Goal: Use online tool/utility: Utilize a website feature to perform a specific function

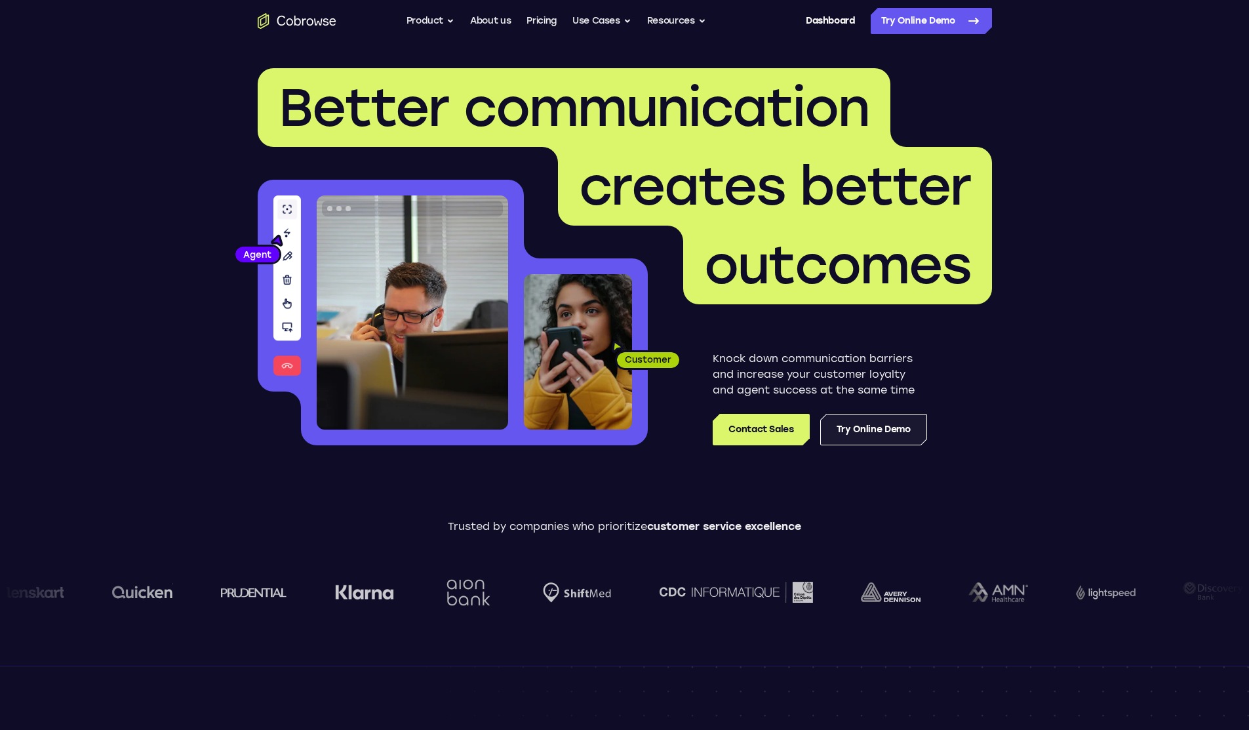
click at [879, 437] on link "Try Online Demo" at bounding box center [874, 429] width 107 height 31
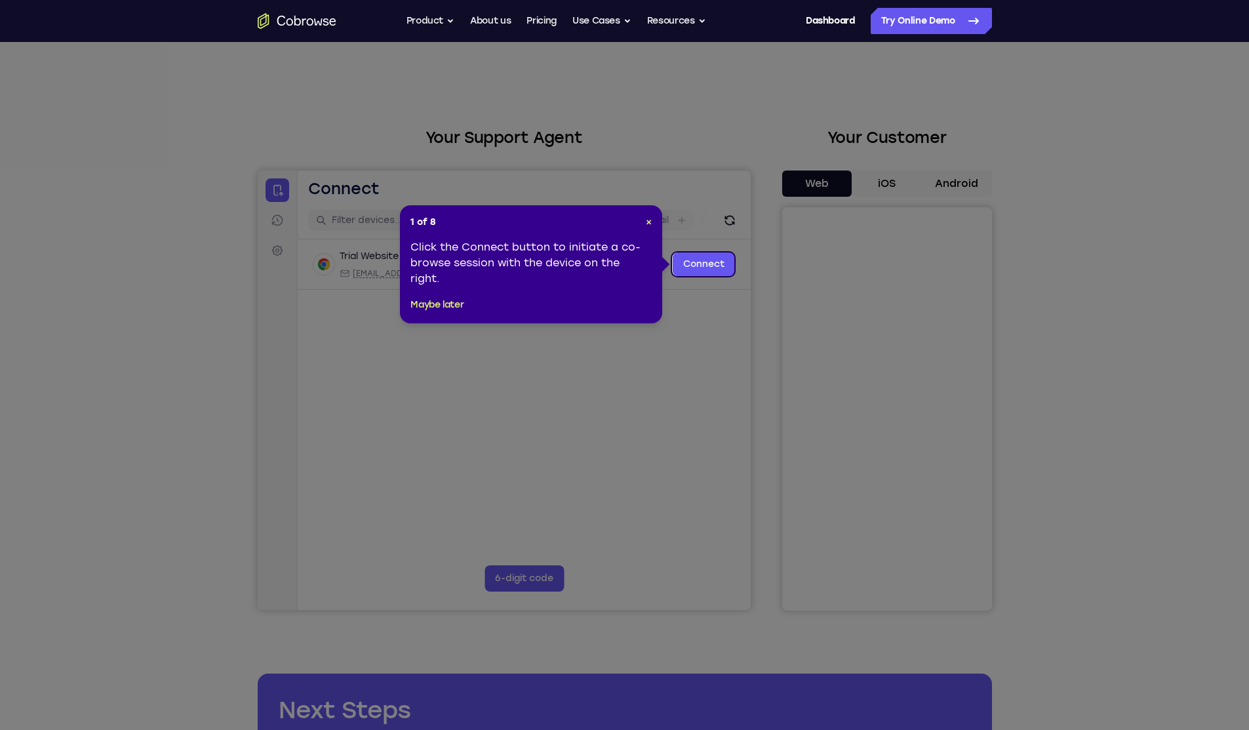
click at [638, 220] on header "1 of 8 ×" at bounding box center [531, 222] width 241 height 13
click at [644, 220] on header "1 of 8 ×" at bounding box center [531, 222] width 241 height 13
click at [655, 225] on div "1 of 8 × Click the Connect button to initiate a co-browse session with the devi…" at bounding box center [531, 264] width 262 height 118
click at [648, 223] on span "×" at bounding box center [649, 221] width 6 height 11
